Goal: Task Accomplishment & Management: Use online tool/utility

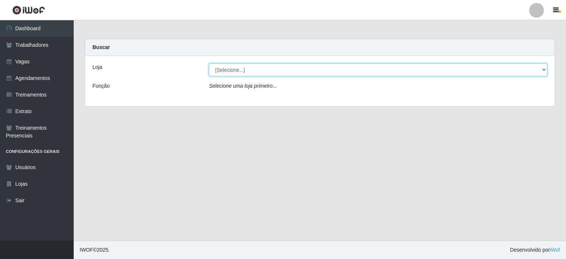
click at [233, 73] on select "[Selecione...] [PERSON_NAME]" at bounding box center [378, 69] width 338 height 13
select select "430"
click at [209, 63] on select "[Selecione...] [PERSON_NAME]" at bounding box center [378, 69] width 338 height 13
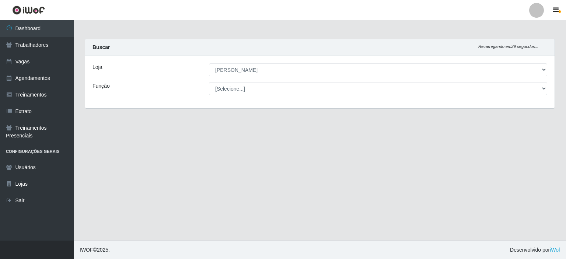
click at [234, 90] on select "[Selecione...] Auxiliar de Estacionamento Auxiliar de Estacionamento + Auxiliar…" at bounding box center [378, 88] width 338 height 13
select select "1"
click at [209, 82] on select "[Selecione...] Auxiliar de Estacionamento Auxiliar de Estacionamento + Auxiliar…" at bounding box center [378, 88] width 338 height 13
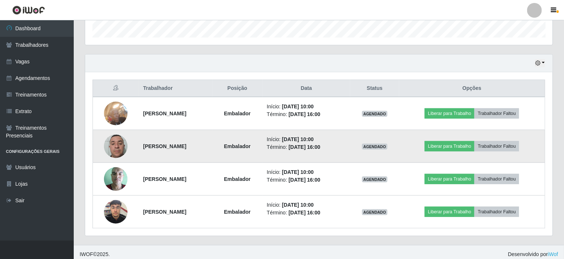
scroll to position [229, 0]
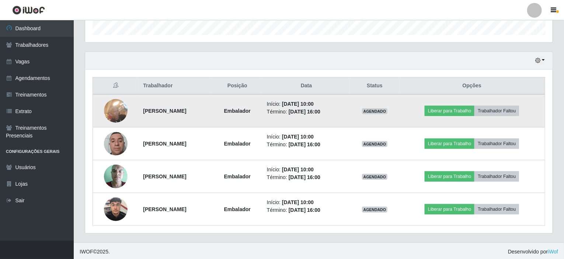
click at [117, 110] on img at bounding box center [116, 110] width 24 height 31
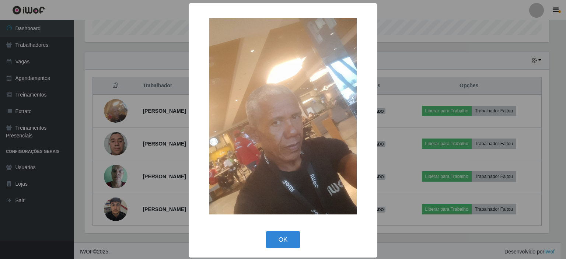
click at [122, 56] on div "× OK Cancel" at bounding box center [283, 129] width 566 height 259
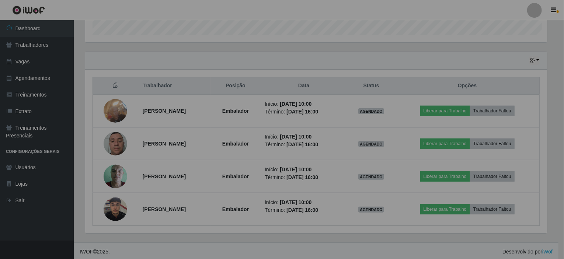
scroll to position [153, 467]
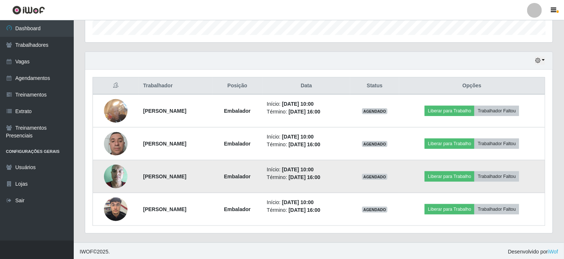
click at [110, 174] on img at bounding box center [116, 176] width 24 height 31
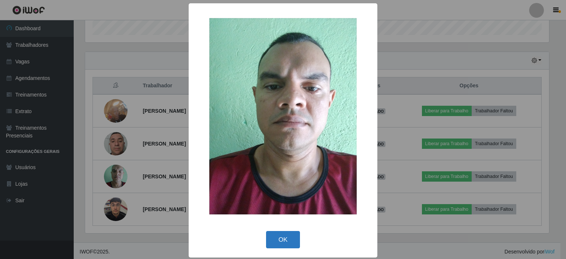
click at [278, 237] on button "OK" at bounding box center [283, 239] width 34 height 17
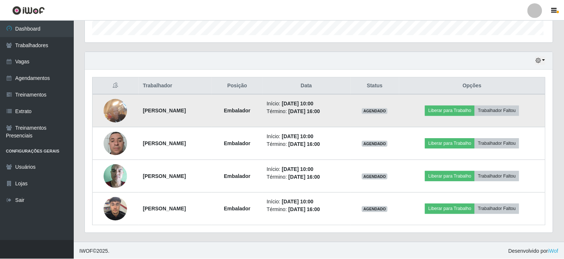
scroll to position [153, 467]
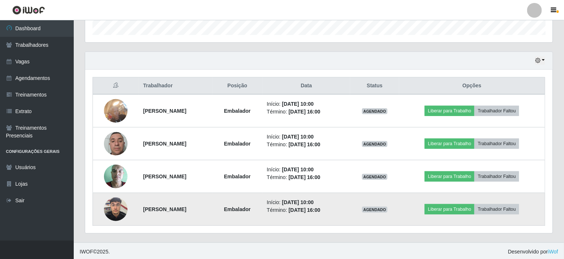
click at [110, 208] on img at bounding box center [116, 209] width 24 height 31
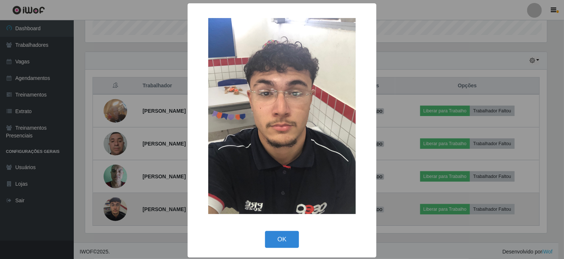
scroll to position [153, 465]
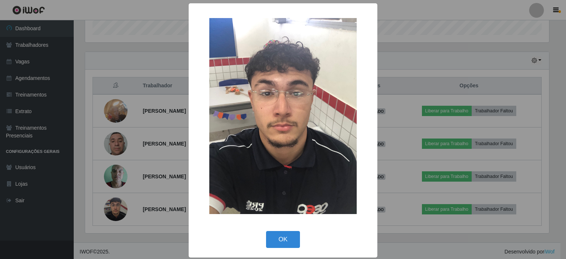
click at [111, 145] on div "× OK Cancel" at bounding box center [283, 129] width 566 height 259
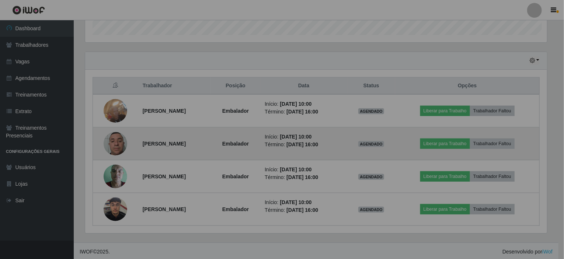
scroll to position [153, 467]
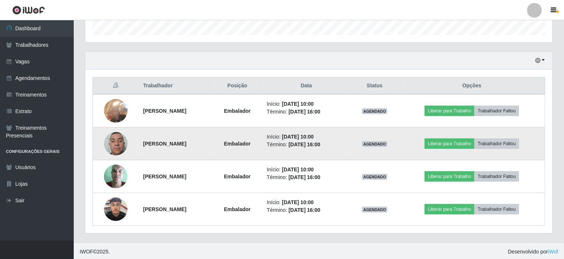
click at [114, 143] on img at bounding box center [116, 143] width 24 height 31
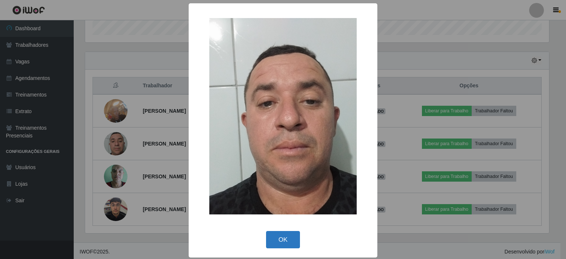
click at [288, 244] on button "OK" at bounding box center [283, 239] width 34 height 17
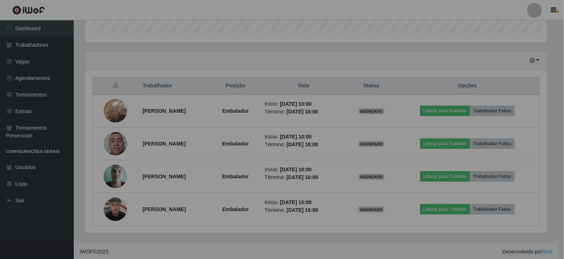
scroll to position [153, 467]
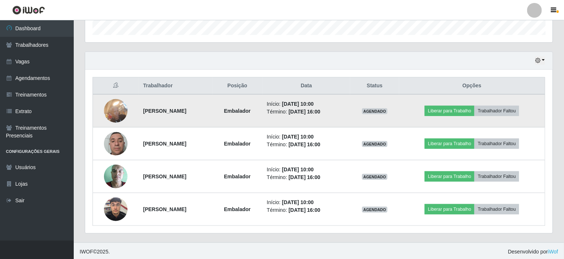
click at [112, 110] on img at bounding box center [116, 110] width 24 height 31
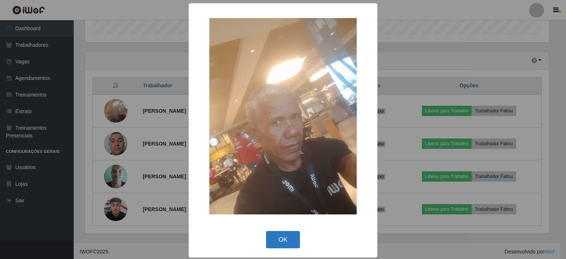
click at [292, 234] on button "OK" at bounding box center [283, 239] width 34 height 17
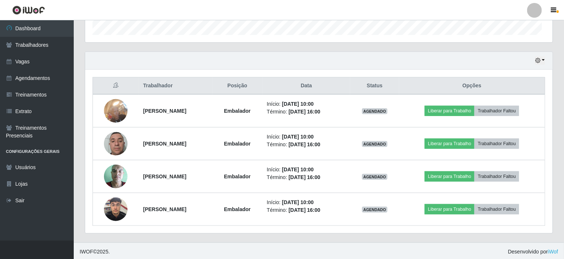
scroll to position [153, 467]
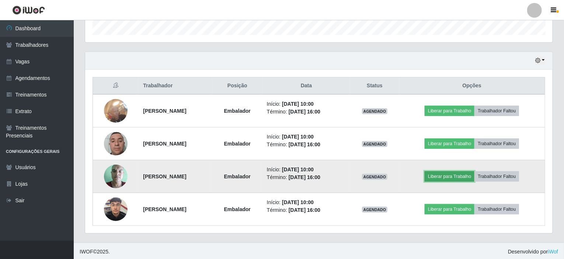
click at [461, 176] on button "Liberar para Trabalho" at bounding box center [450, 176] width 50 height 10
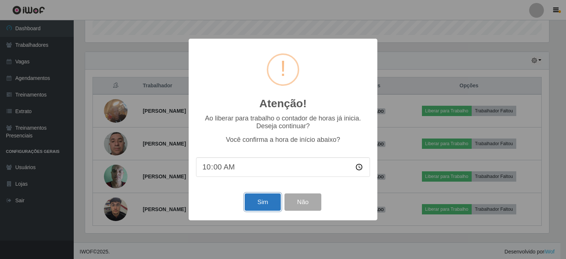
click at [259, 201] on button "Sim" at bounding box center [263, 202] width 36 height 17
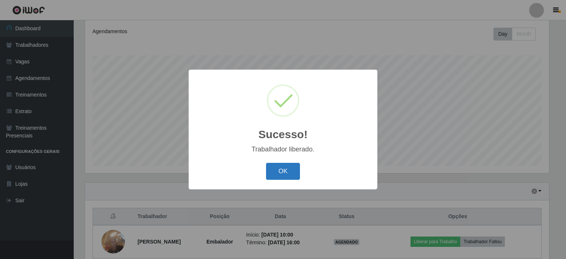
click at [283, 165] on button "OK" at bounding box center [283, 171] width 34 height 17
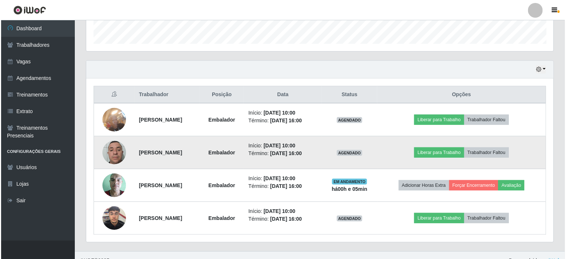
scroll to position [229, 0]
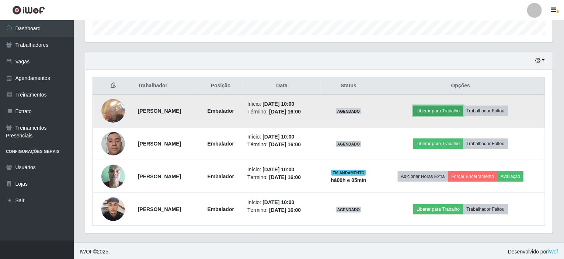
click at [438, 109] on button "Liberar para Trabalho" at bounding box center [438, 111] width 50 height 10
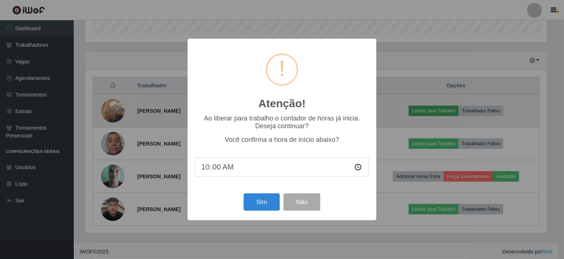
scroll to position [153, 465]
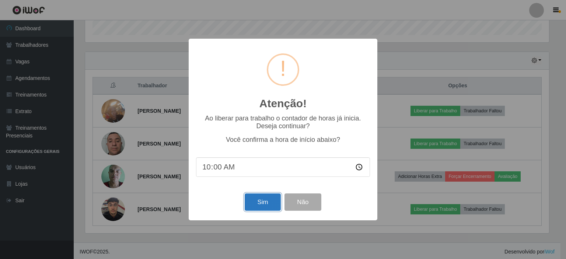
click at [260, 200] on button "Sim" at bounding box center [263, 202] width 36 height 17
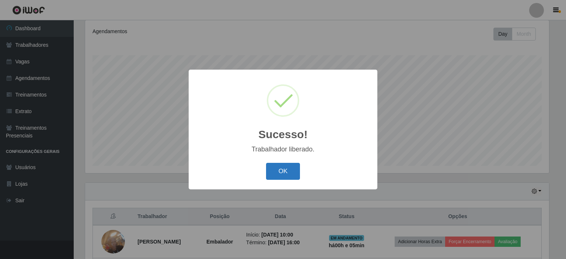
click at [283, 172] on button "OK" at bounding box center [283, 171] width 34 height 17
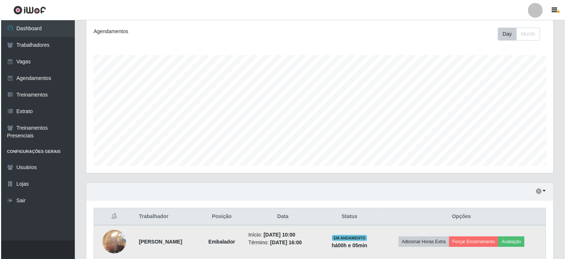
scroll to position [208, 0]
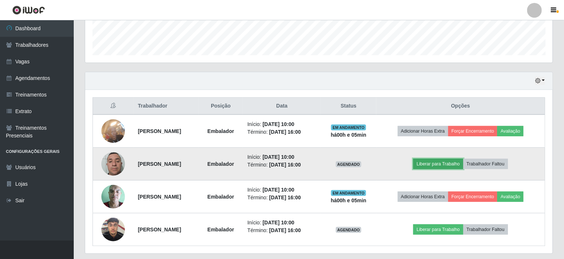
click at [436, 163] on button "Liberar para Trabalho" at bounding box center [438, 164] width 50 height 10
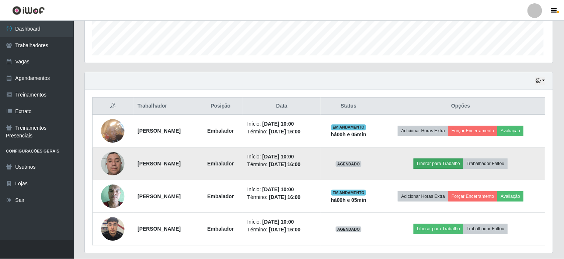
scroll to position [153, 465]
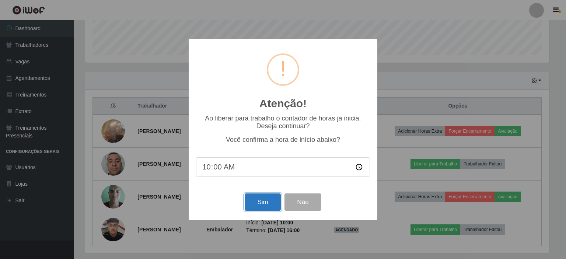
click at [266, 201] on button "Sim" at bounding box center [263, 202] width 36 height 17
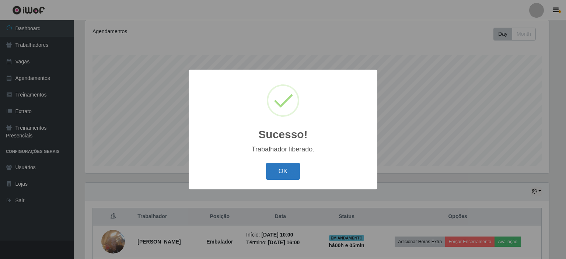
click at [295, 174] on button "OK" at bounding box center [283, 171] width 34 height 17
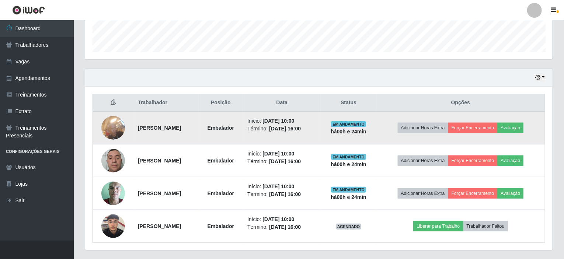
scroll to position [229, 0]
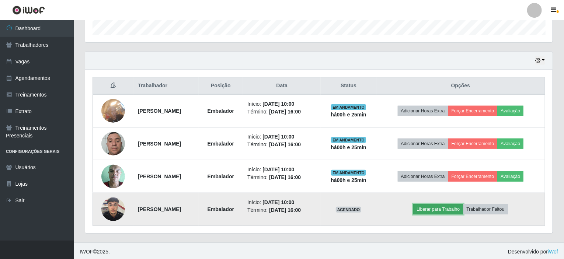
click at [446, 209] on button "Liberar para Trabalho" at bounding box center [438, 209] width 50 height 10
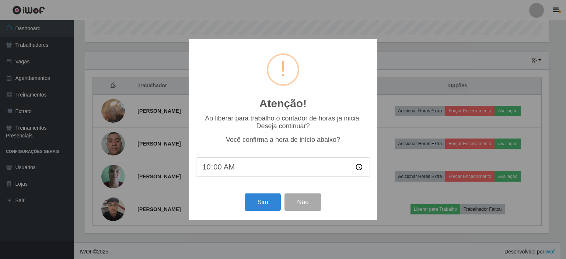
click at [227, 169] on input "10:00" at bounding box center [283, 167] width 174 height 20
click at [221, 169] on input "10:00" at bounding box center [283, 167] width 174 height 20
type input "10:25"
click at [255, 200] on button "Sim" at bounding box center [263, 202] width 36 height 17
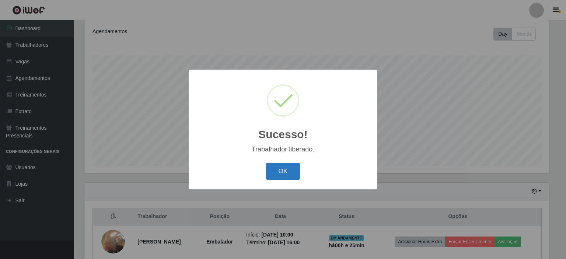
click at [284, 172] on button "OK" at bounding box center [283, 171] width 34 height 17
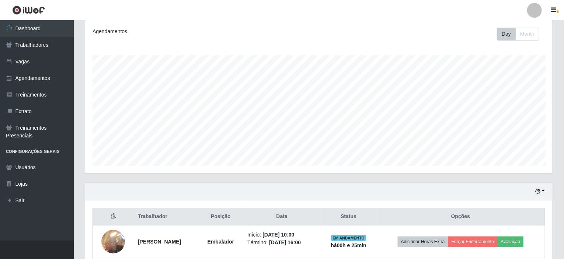
scroll to position [229, 0]
